Goal: Use online tool/utility: Utilize a website feature to perform a specific function

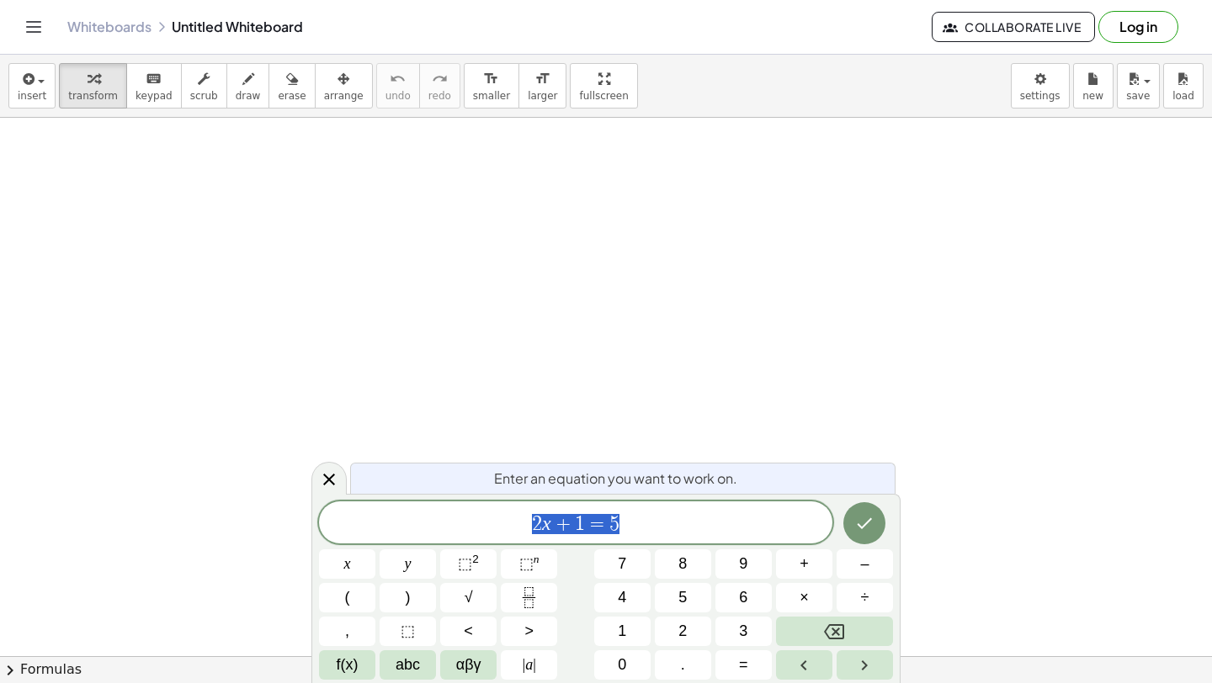
scroll to position [176, 0]
click at [236, 88] on div "button" at bounding box center [248, 78] width 25 height 20
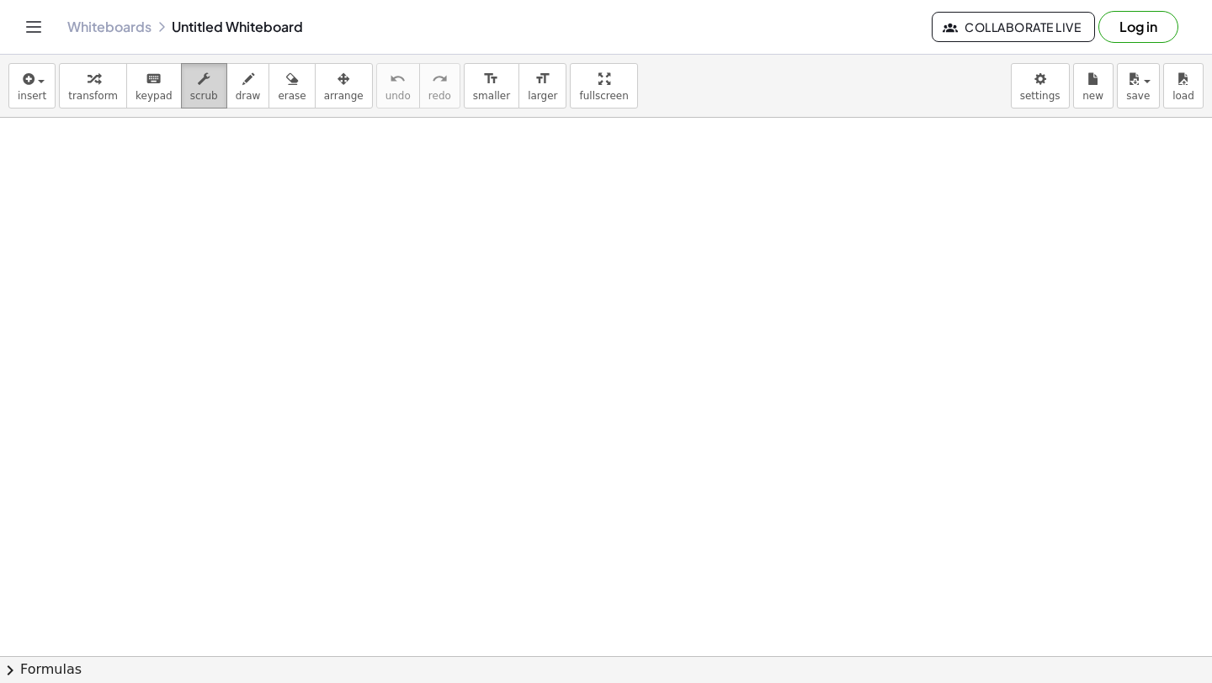
click at [190, 83] on div "button" at bounding box center [204, 78] width 28 height 20
click at [136, 77] on div "keyboard" at bounding box center [153, 78] width 37 height 20
click at [136, 84] on div "keyboard" at bounding box center [153, 78] width 37 height 20
click at [385, 335] on div at bounding box center [606, 535] width 1212 height 1187
click at [242, 86] on icon "button" at bounding box center [248, 79] width 12 height 20
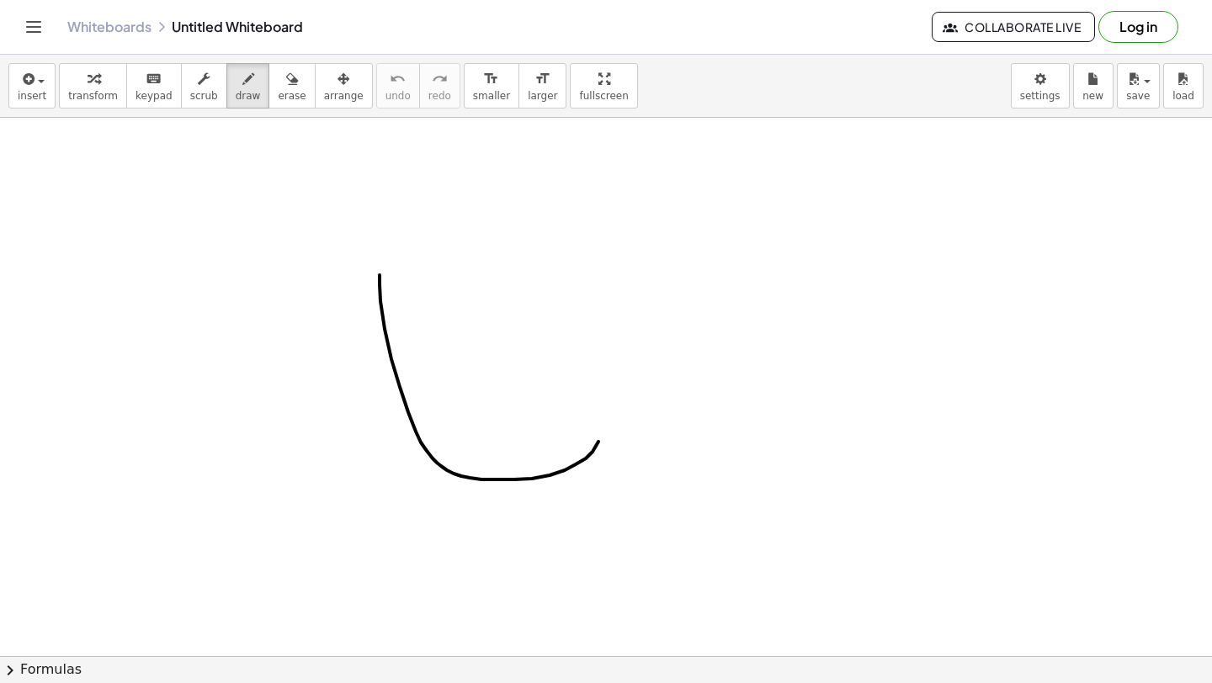
drag, startPoint x: 380, startPoint y: 275, endPoint x: 582, endPoint y: 288, distance: 202.4
click at [582, 288] on div at bounding box center [606, 535] width 1212 height 1187
click at [40, 83] on div "button" at bounding box center [32, 78] width 29 height 20
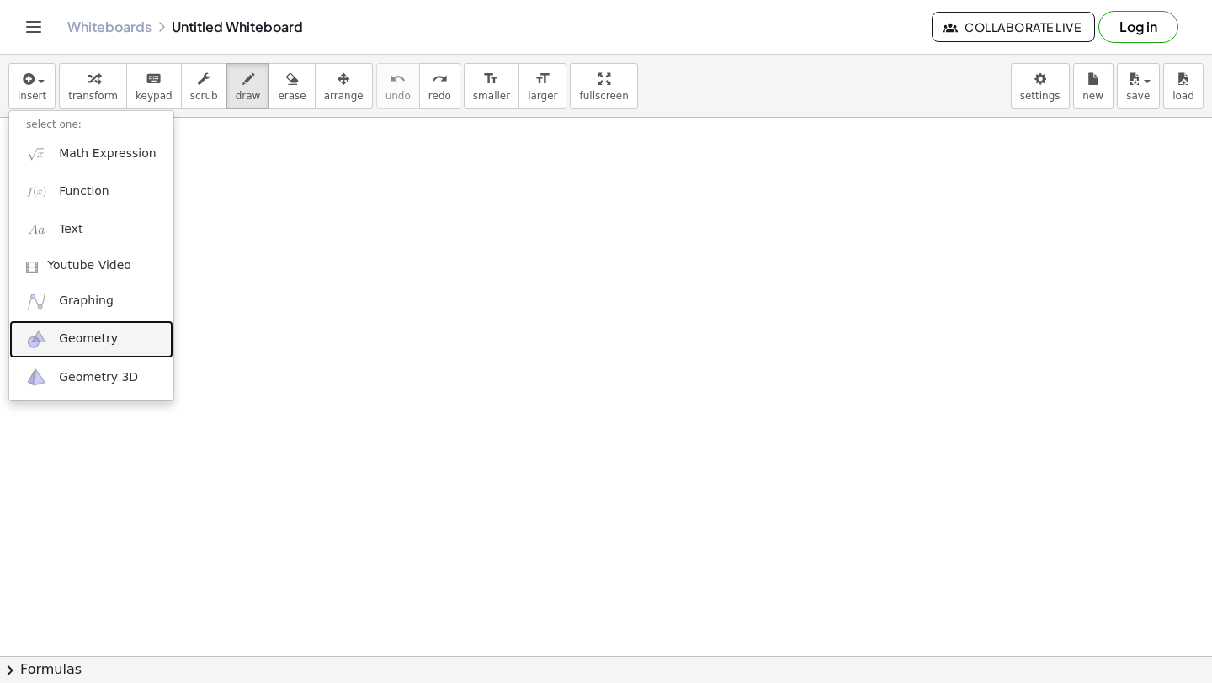
click at [90, 341] on span "Geometry" at bounding box center [88, 339] width 59 height 17
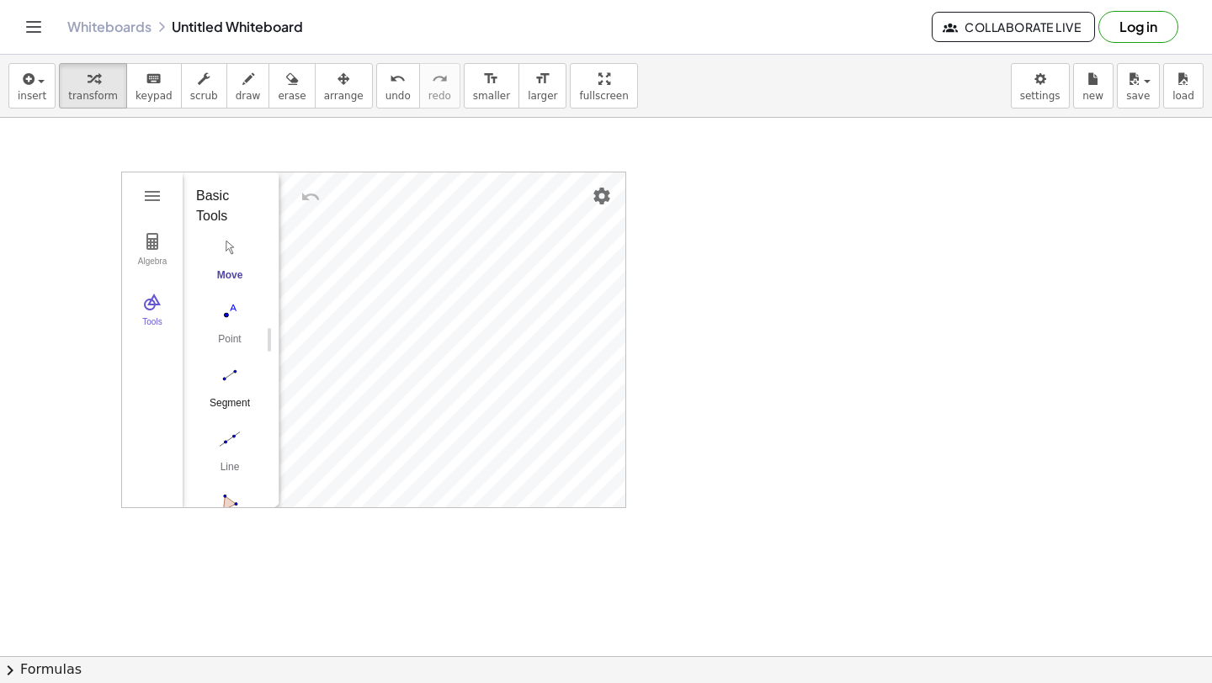
scroll to position [165, 0]
click at [242, 486] on div "More" at bounding box center [237, 480] width 54 height 13
